Goal: Find specific page/section: Find specific page/section

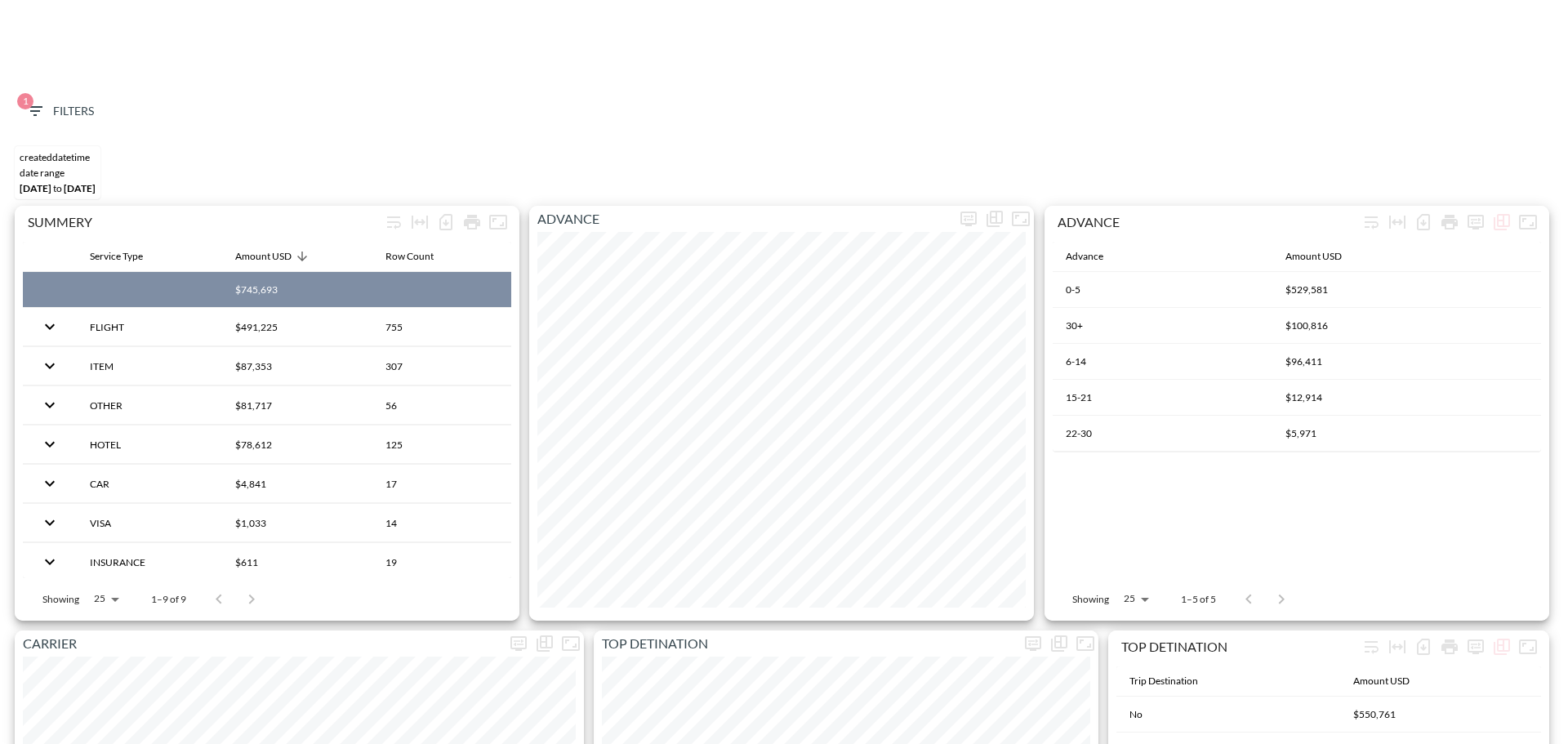
click at [76, 120] on span "1 Filters" at bounding box center [60, 111] width 69 height 21
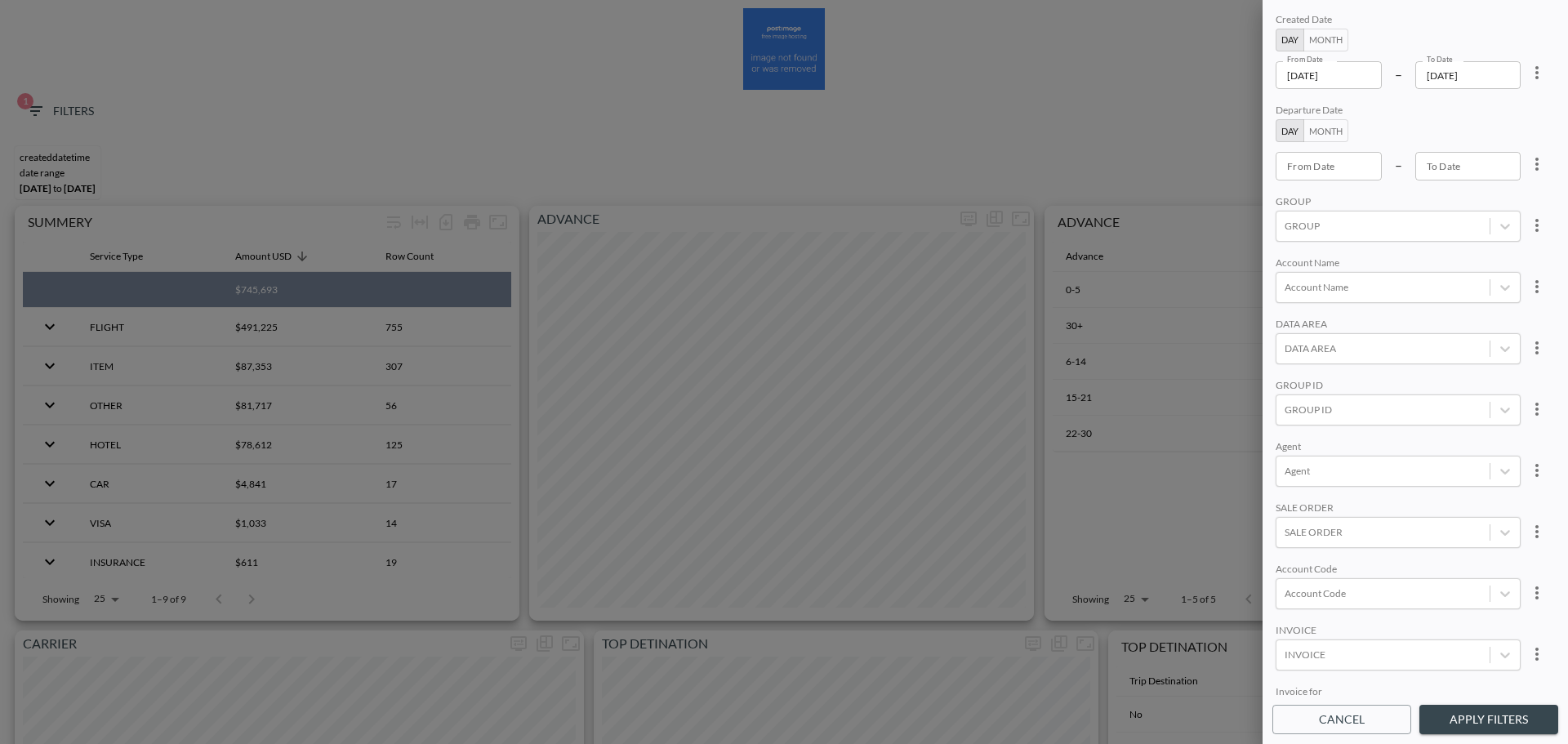
click at [1541, 79] on icon "more" at bounding box center [1537, 73] width 20 height 20
click at [1493, 102] on li "Clear" at bounding box center [1476, 110] width 147 height 30
type input "YYYY-MM-DD"
click at [1329, 74] on div "From Date YYYY-MM-DD From Date" at bounding box center [1328, 76] width 106 height 28
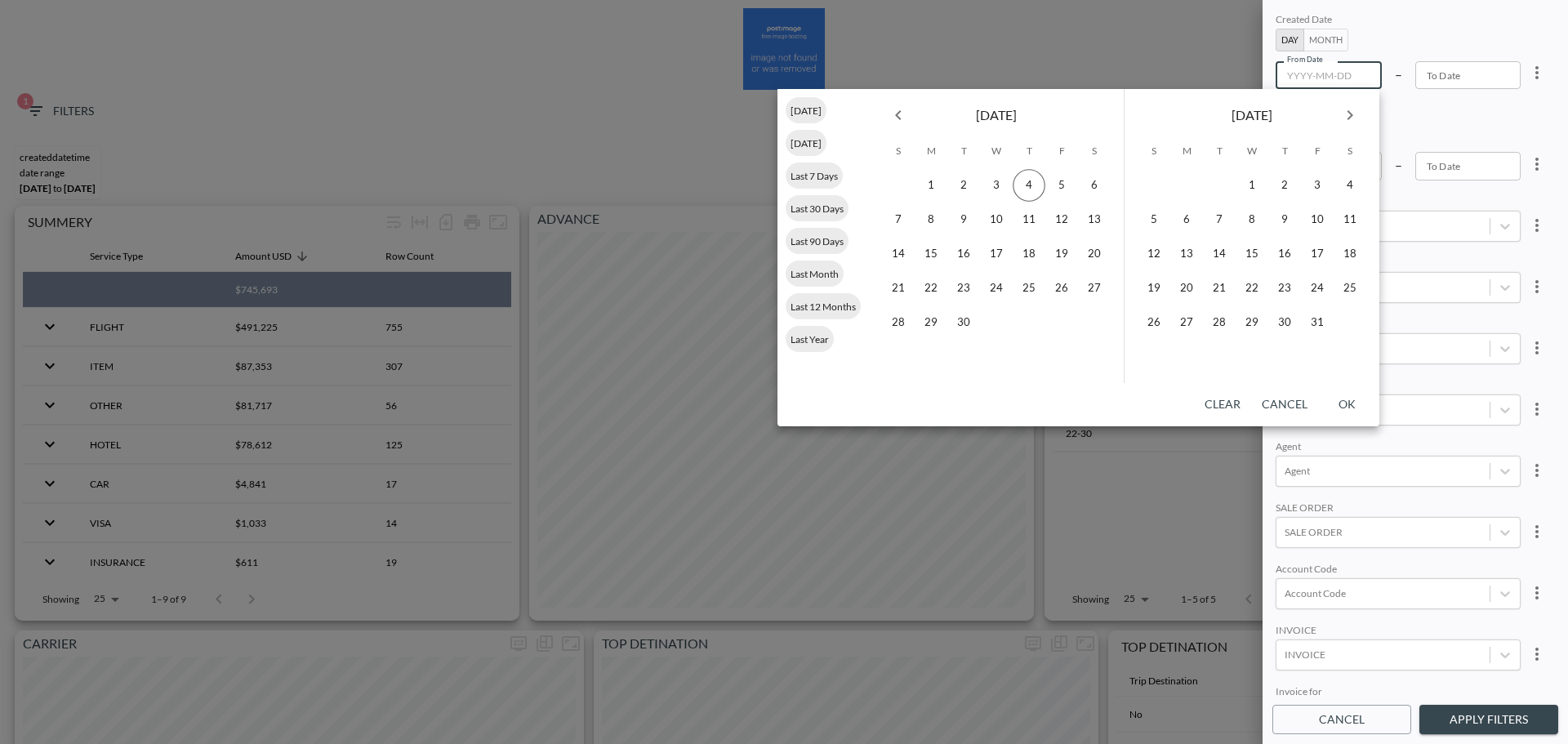
click at [903, 119] on icon "Previous month" at bounding box center [899, 115] width 20 height 20
click at [1070, 184] on button "1" at bounding box center [1062, 186] width 33 height 33
type input "[DATE]"
click at [899, 354] on button "31" at bounding box center [898, 357] width 33 height 33
type input "[DATE]"
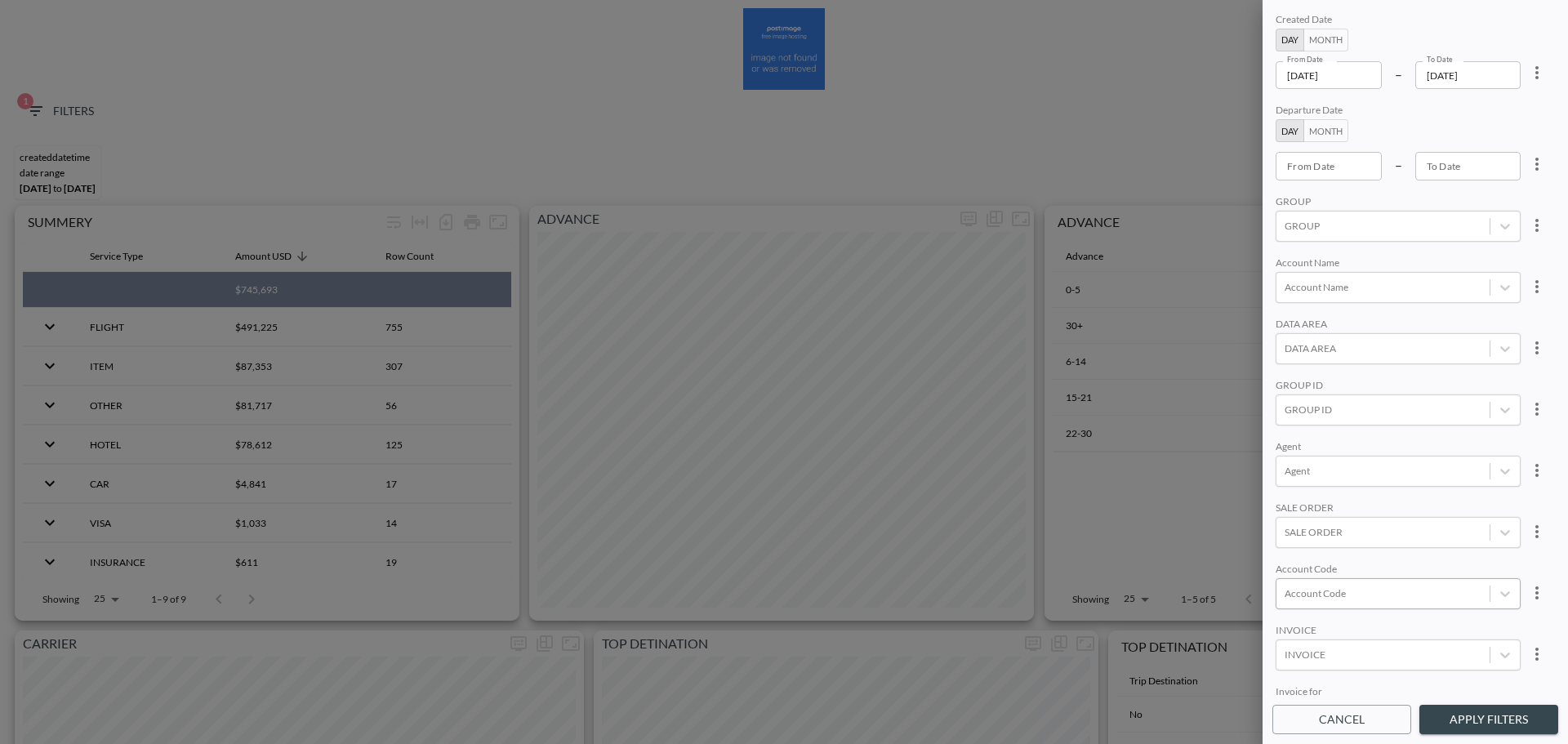
click at [1355, 597] on div at bounding box center [1383, 593] width 197 height 16
type input "e"
click at [1291, 483] on input "ECI5" at bounding box center [1288, 485] width 34 height 34
type input "ECI"
click at [1474, 370] on div "Created Date Day Month From Date [DATE] From Date – To Date [DATE] To Date Depa…" at bounding box center [1415, 353] width 286 height 687
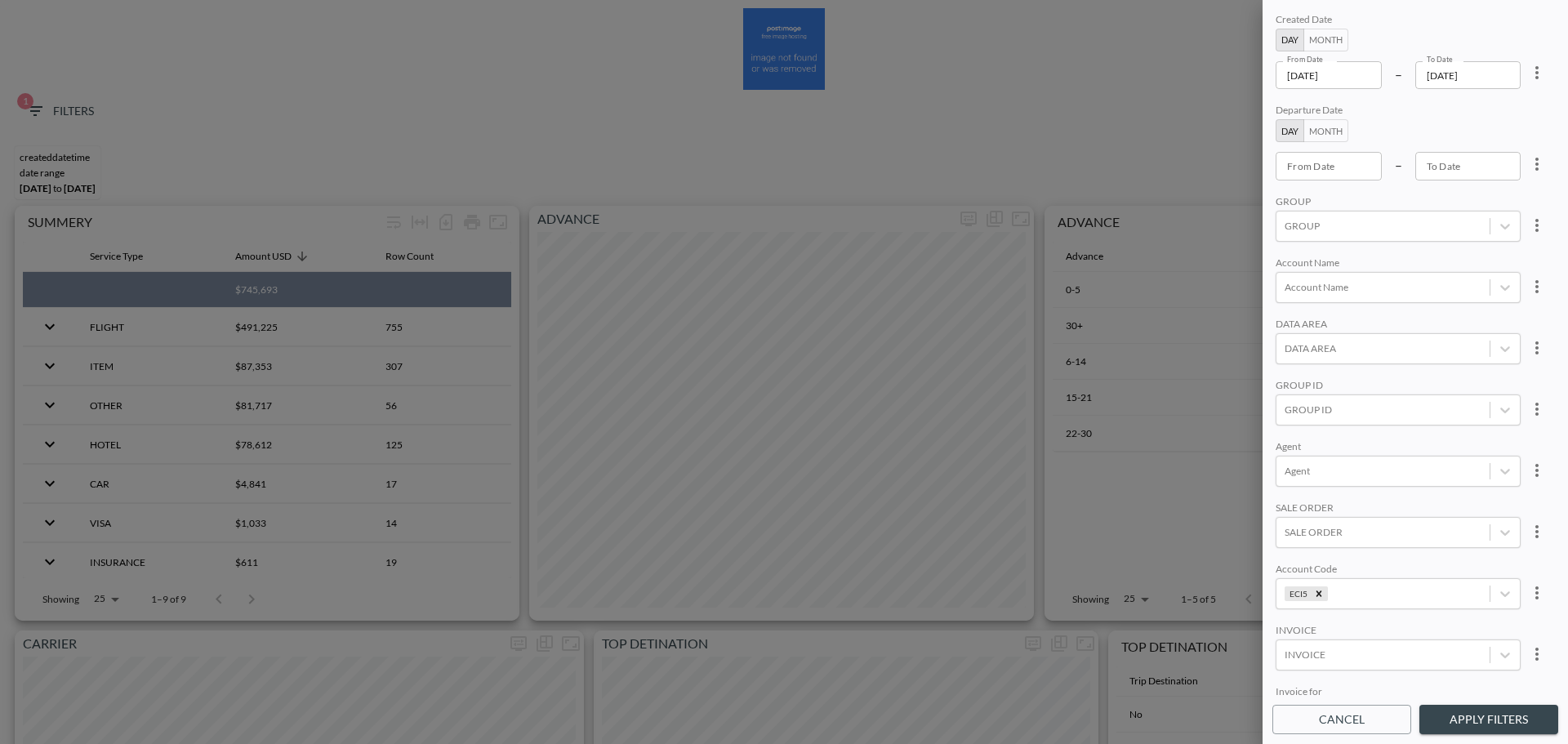
click at [1503, 720] on button "Apply Filters" at bounding box center [1488, 719] width 139 height 30
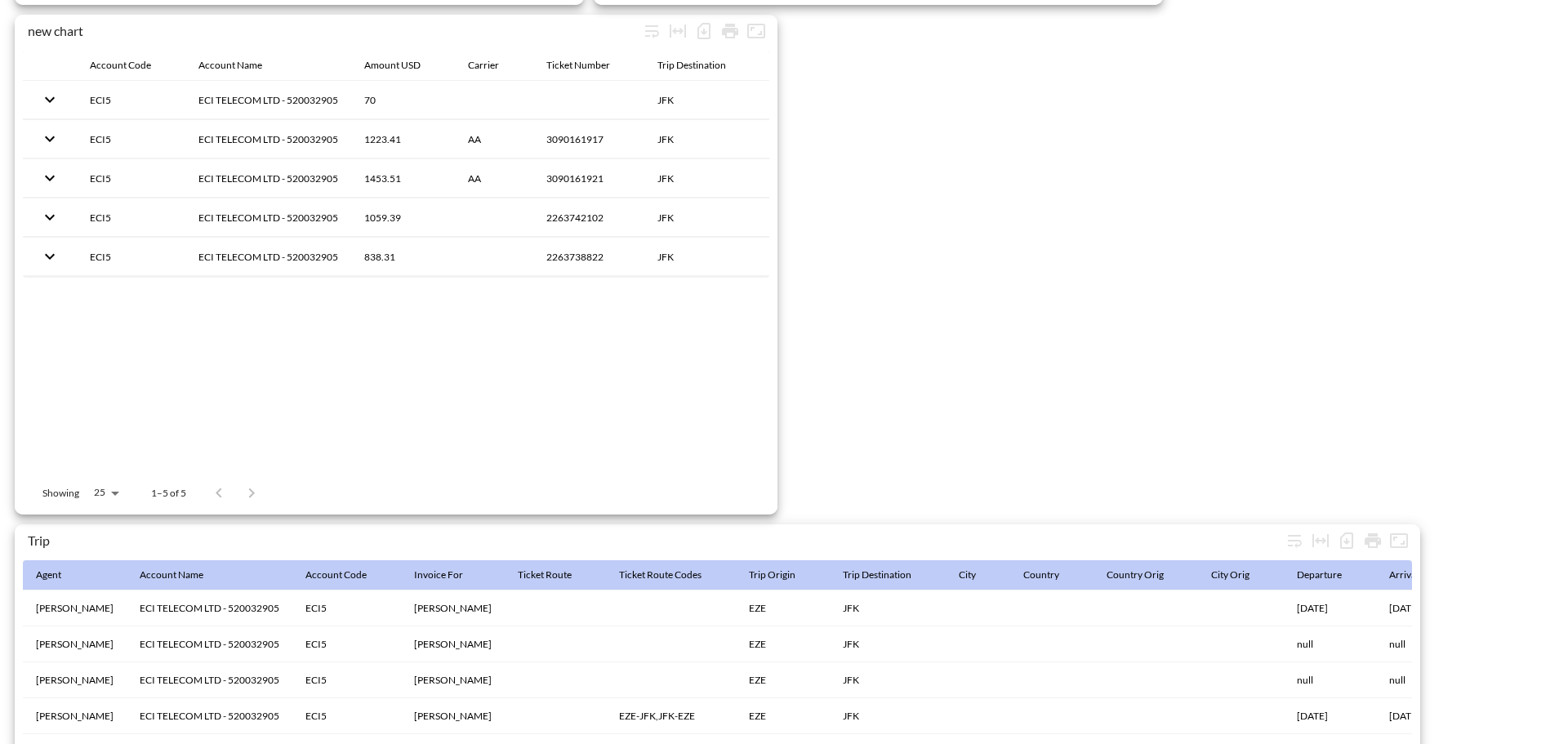
scroll to position [2568, 0]
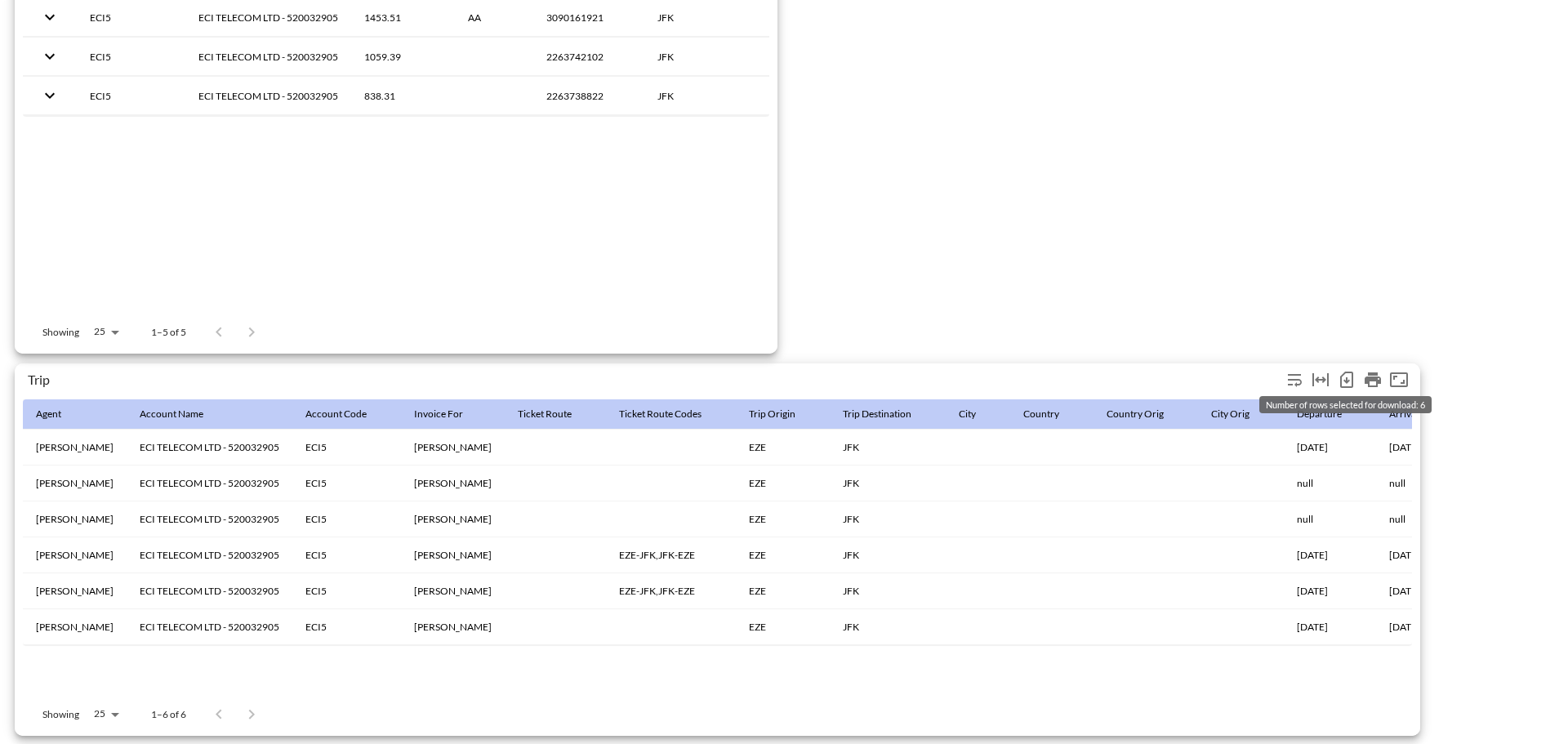
click at [1347, 377] on icon "Number of rows selected for download: 6" at bounding box center [1347, 380] width 7 height 7
